Goal: Task Accomplishment & Management: Complete application form

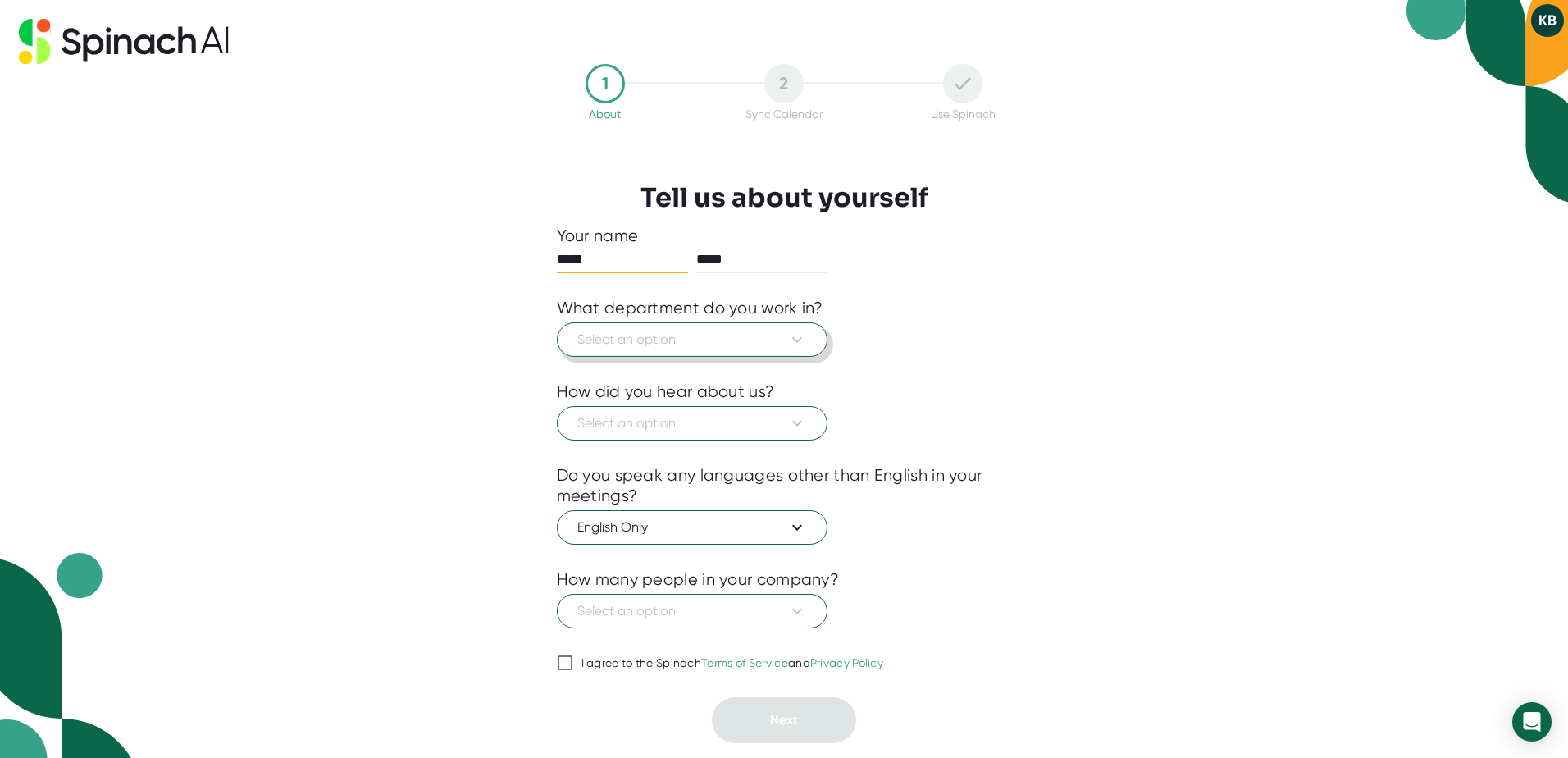
click at [795, 341] on icon at bounding box center [797, 340] width 10 height 5
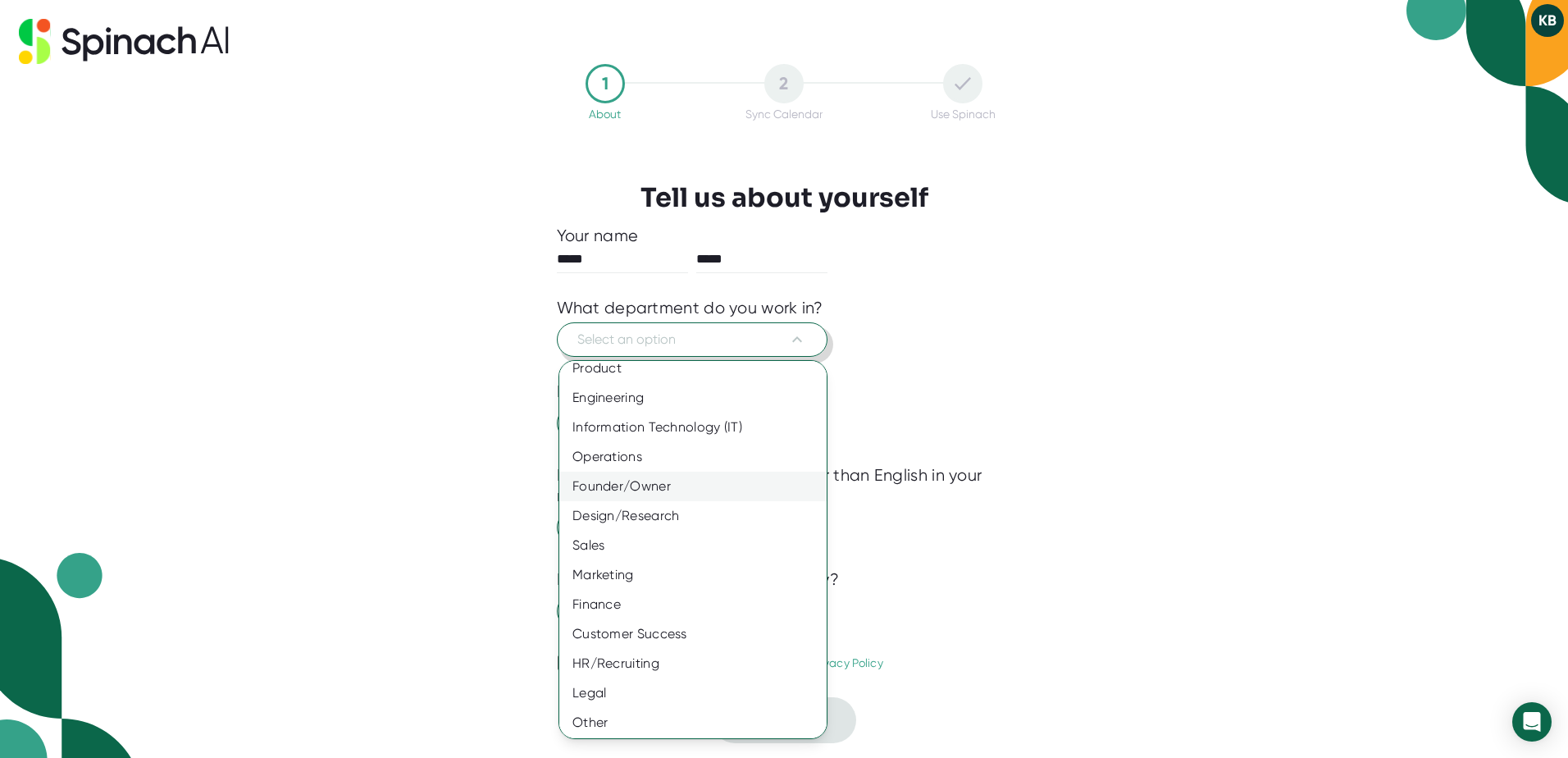
scroll to position [14, 0]
click at [615, 450] on div "Operations" at bounding box center [699, 454] width 280 height 30
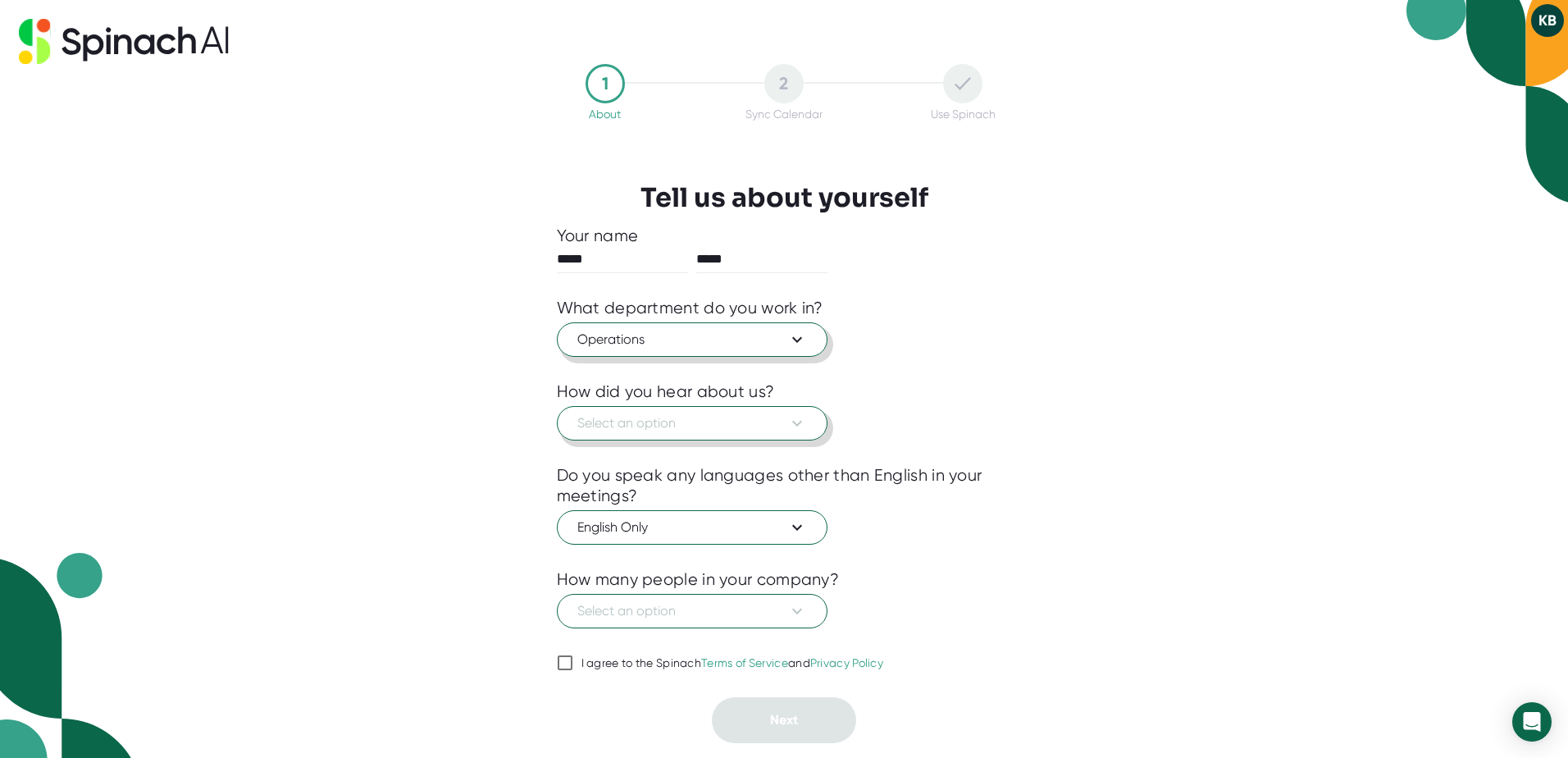
click at [666, 434] on button "Select an option" at bounding box center [692, 423] width 271 height 34
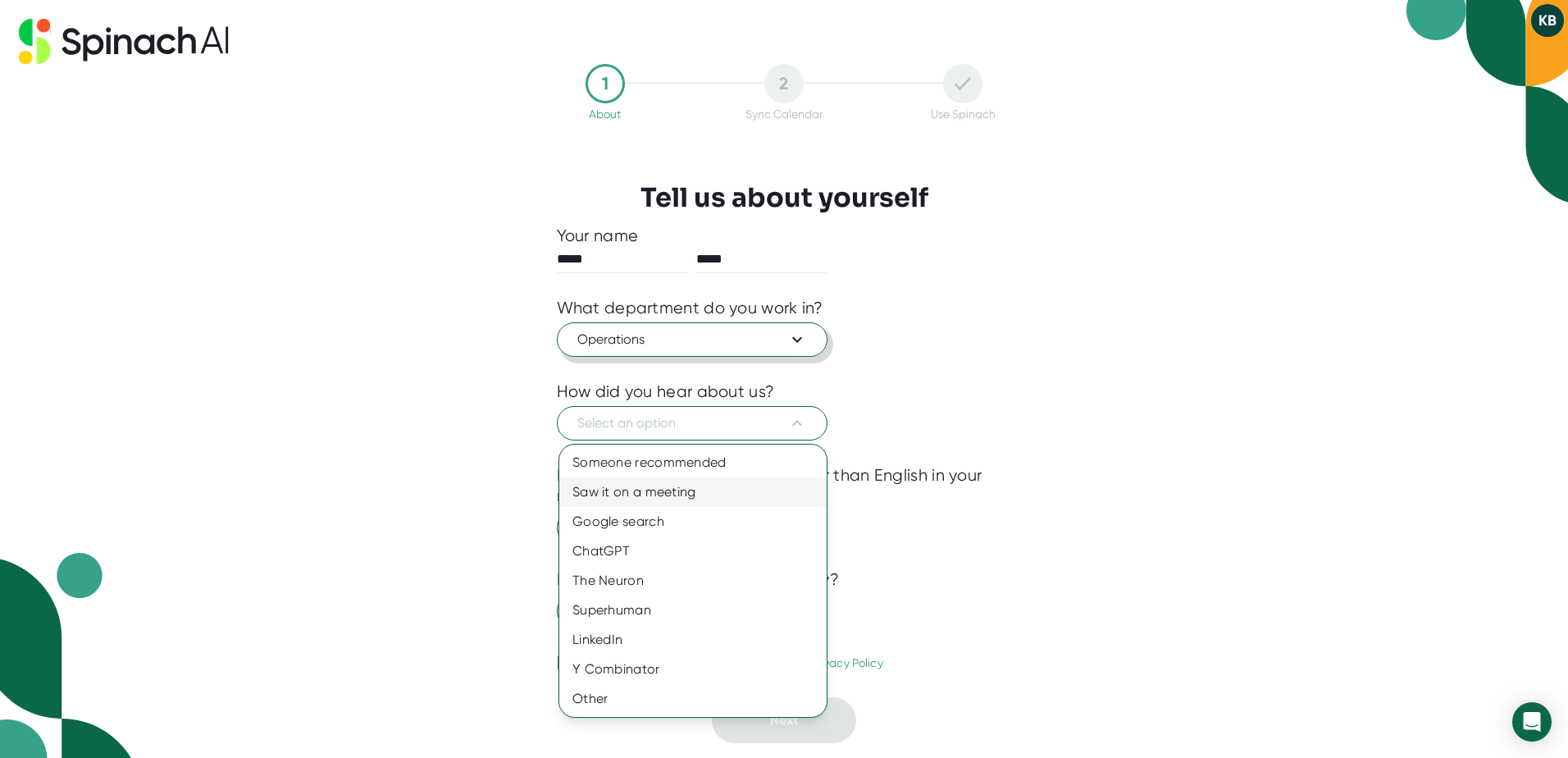
click at [616, 492] on div "Saw it on a meeting" at bounding box center [692, 491] width 268 height 30
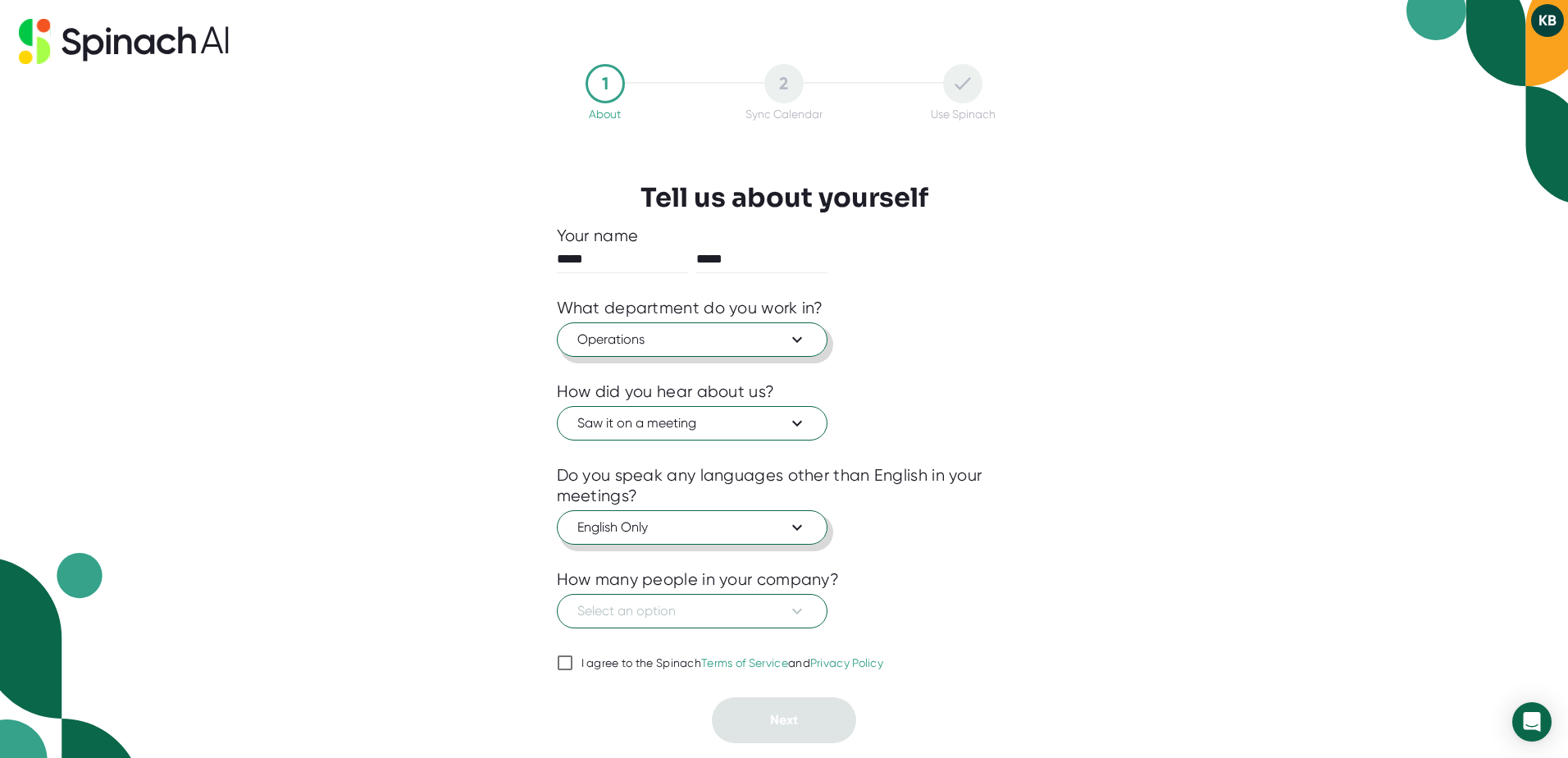
click at [617, 526] on span "English Only" at bounding box center [692, 527] width 230 height 20
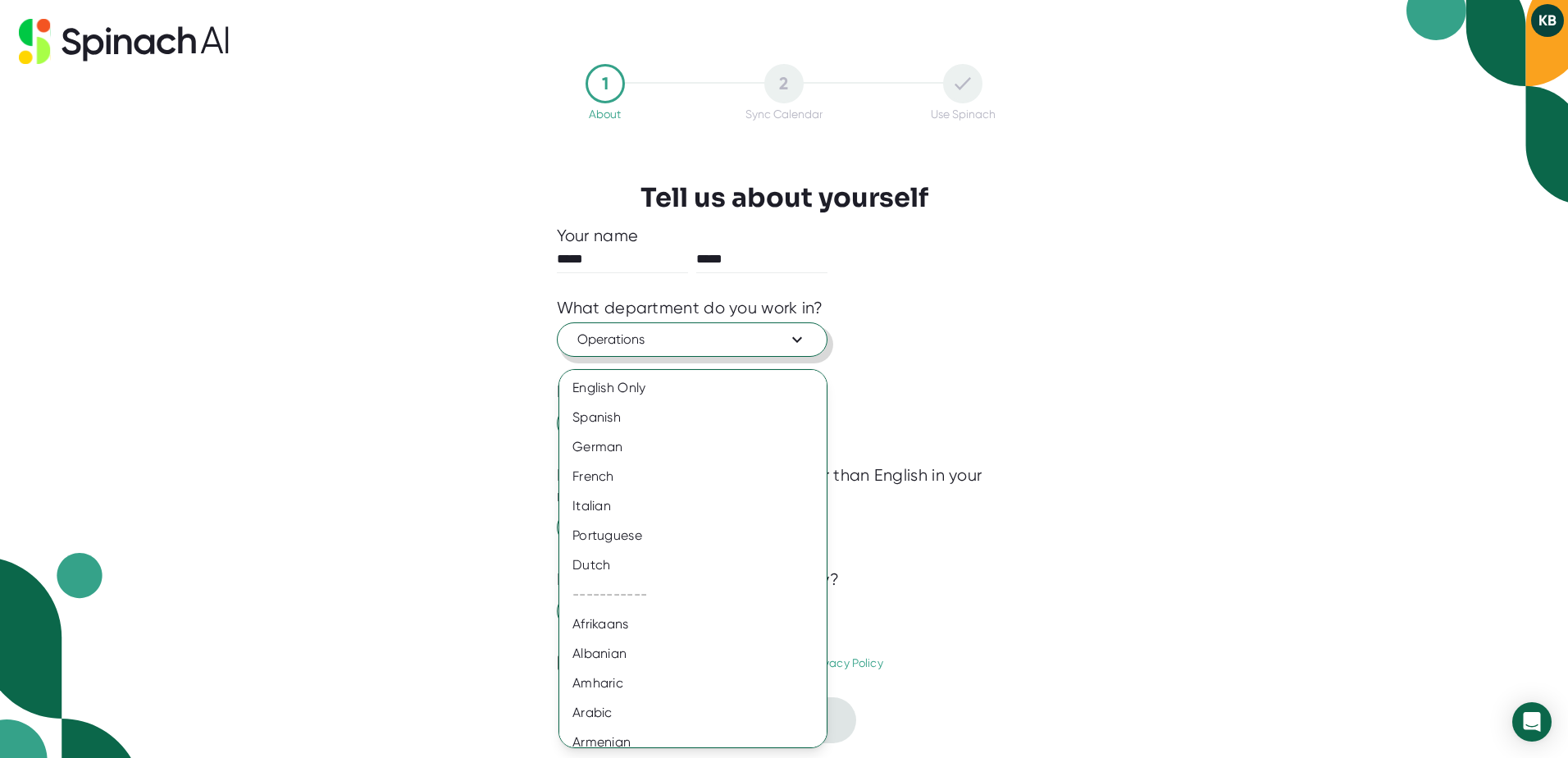
click at [1032, 547] on div at bounding box center [784, 379] width 1568 height 758
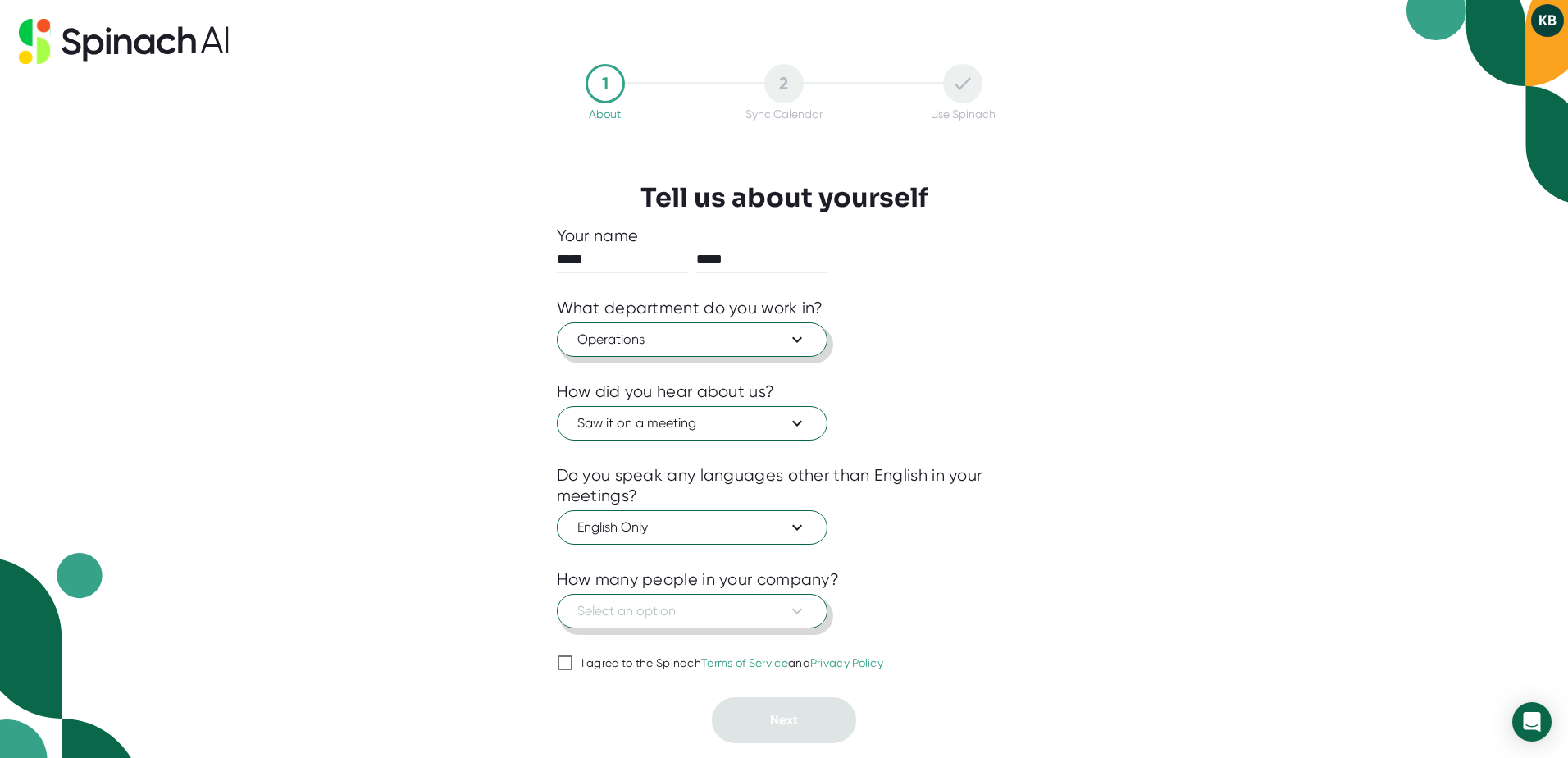
click at [699, 610] on span "Select an option" at bounding box center [692, 611] width 230 height 20
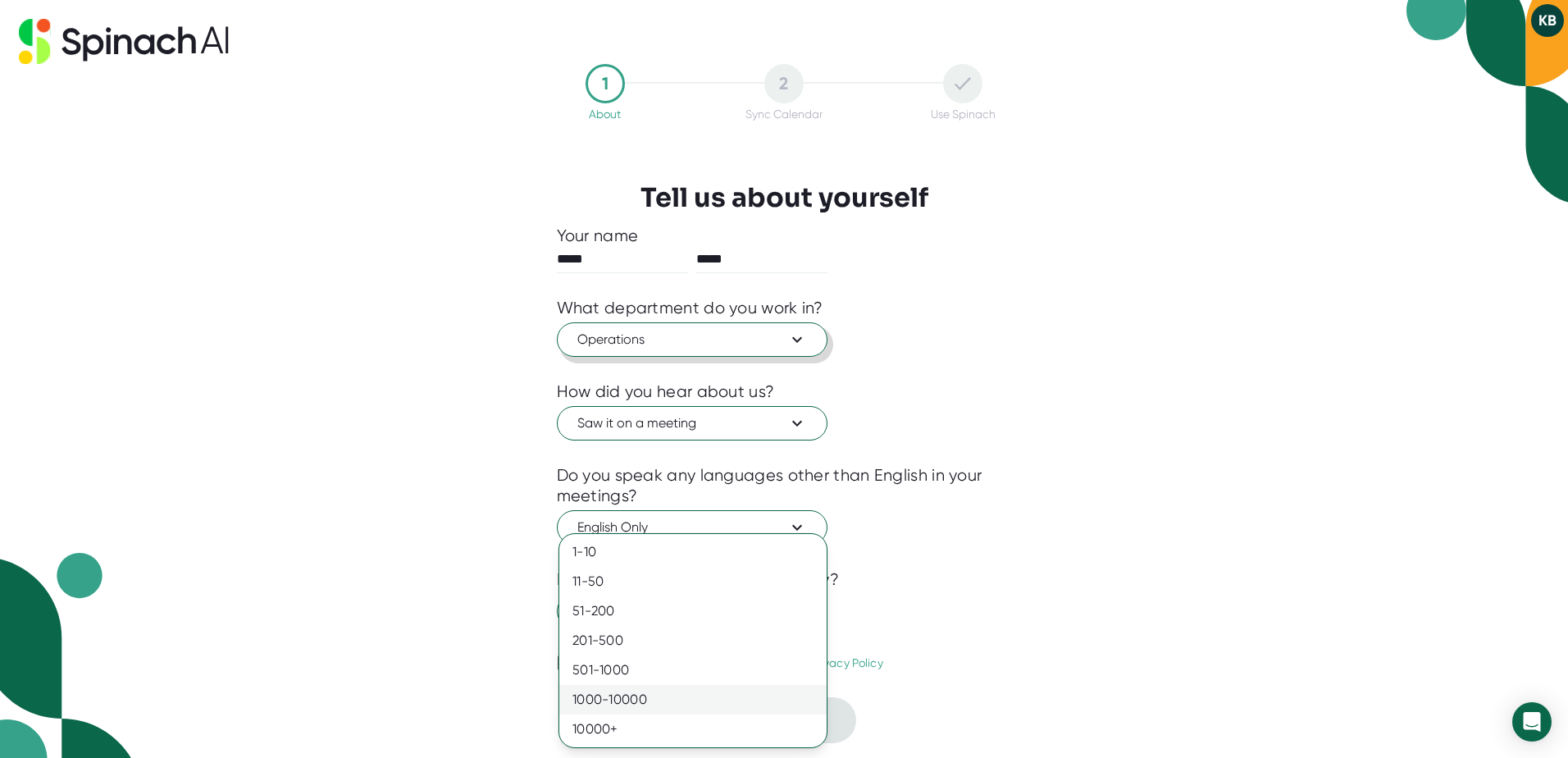
click at [599, 704] on div "1000-10000" at bounding box center [692, 699] width 268 height 30
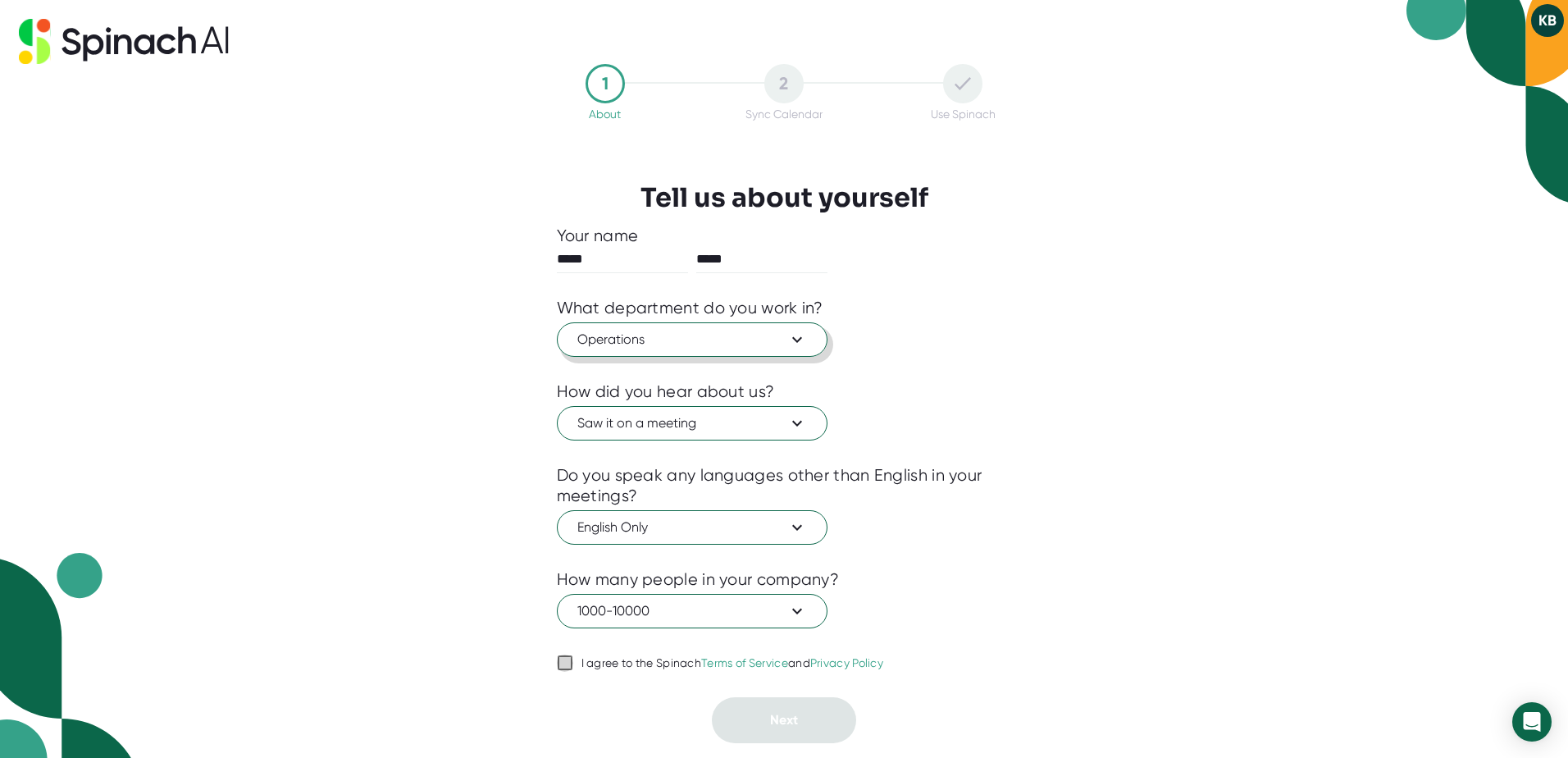
click at [563, 664] on input "I agree to the Spinach Terms of Service and Privacy Policy" at bounding box center [565, 662] width 16 height 20
checkbox input "true"
click at [756, 713] on button "Next" at bounding box center [784, 719] width 144 height 46
